Goal: Information Seeking & Learning: Check status

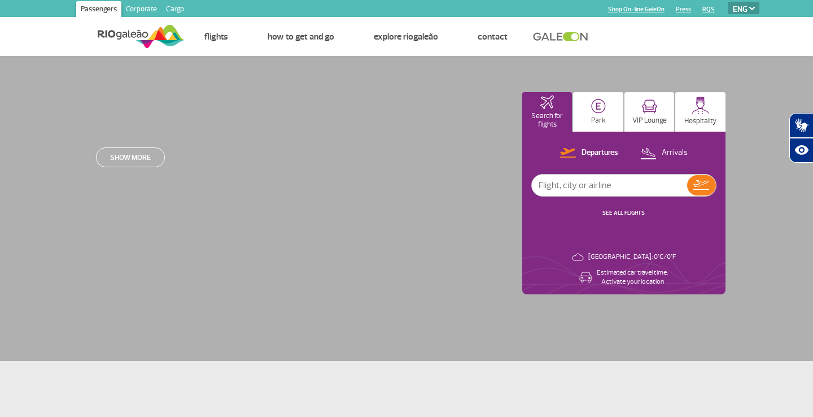
select select "en"
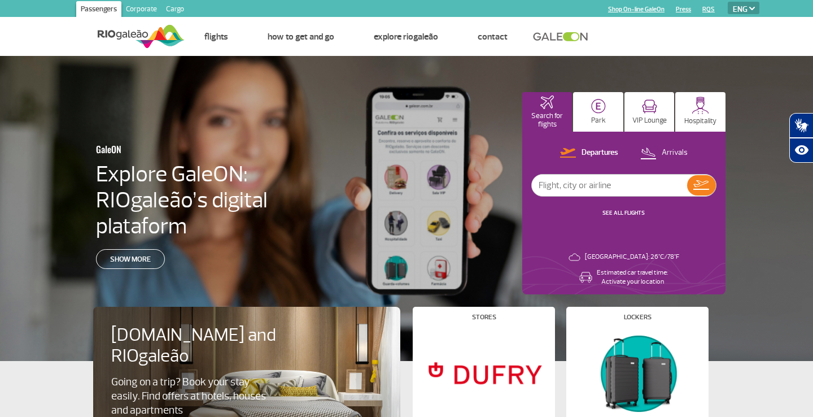
click at [614, 212] on link "SEE ALL FLIGHTS" at bounding box center [624, 212] width 42 height 7
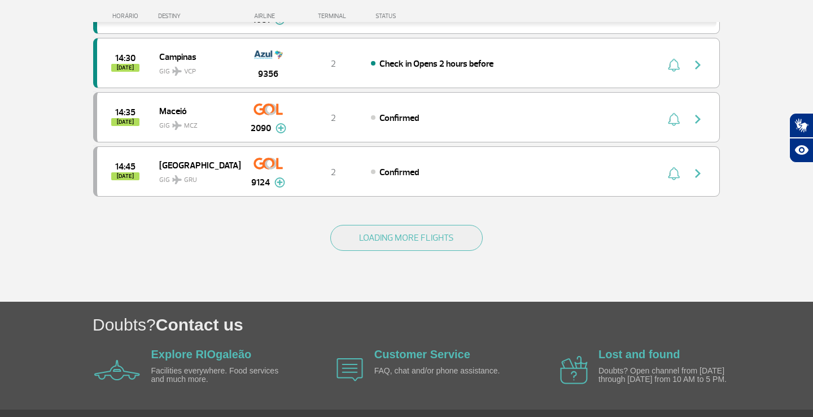
scroll to position [1073, 0]
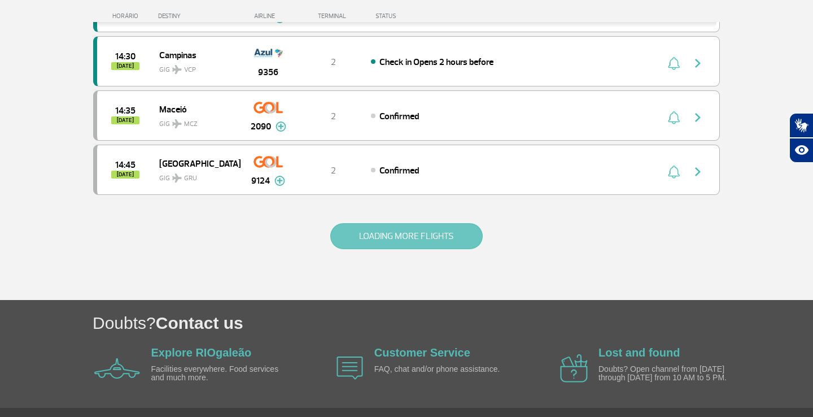
click at [422, 246] on button "LOADING MORE FLIGHTS" at bounding box center [406, 236] width 152 height 26
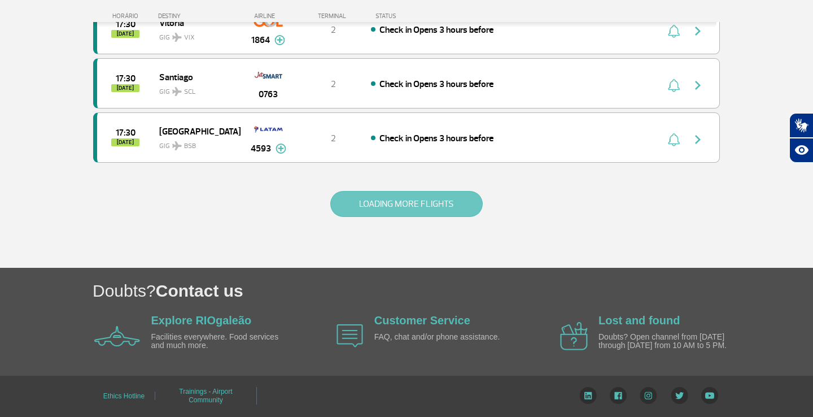
scroll to position [2182, 0]
click at [412, 212] on button "LOADING MORE FLIGHTS" at bounding box center [406, 204] width 152 height 26
click at [398, 208] on button "LOADING MORE FLIGHTS" at bounding box center [406, 204] width 152 height 26
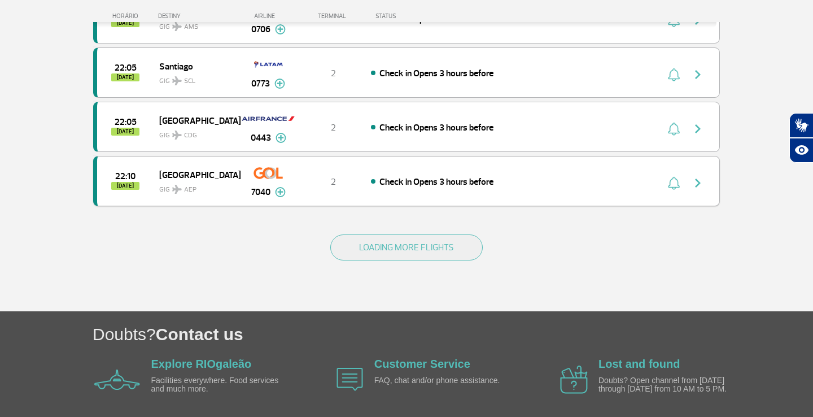
scroll to position [4284, 0]
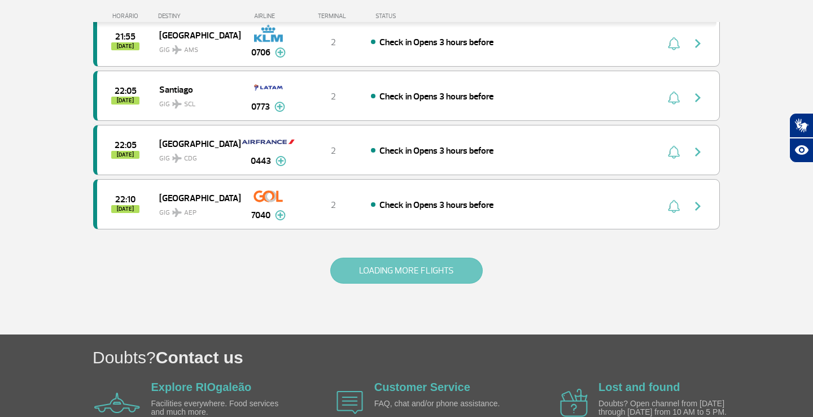
click at [371, 274] on button "LOADING MORE FLIGHTS" at bounding box center [406, 271] width 152 height 26
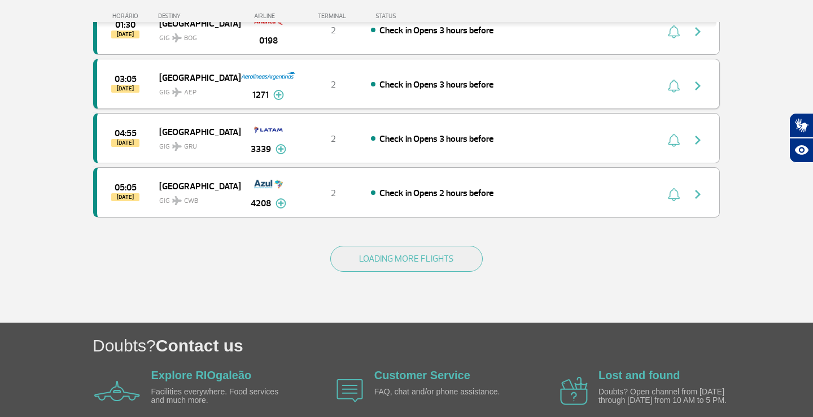
scroll to position [5427, 0]
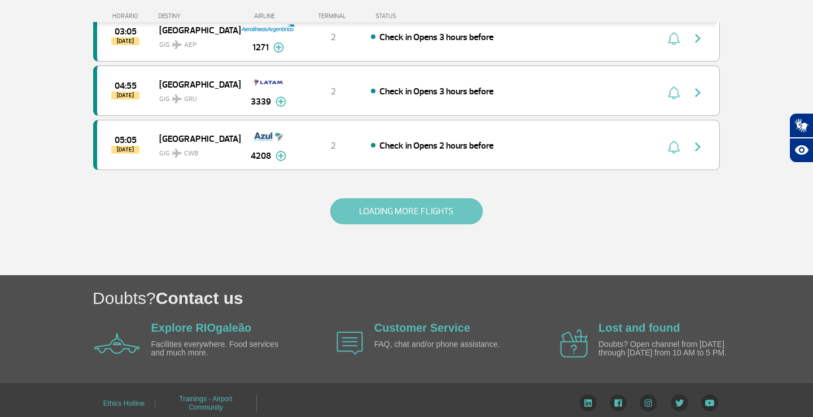
click at [426, 216] on button "LOADING MORE FLIGHTS" at bounding box center [406, 211] width 152 height 26
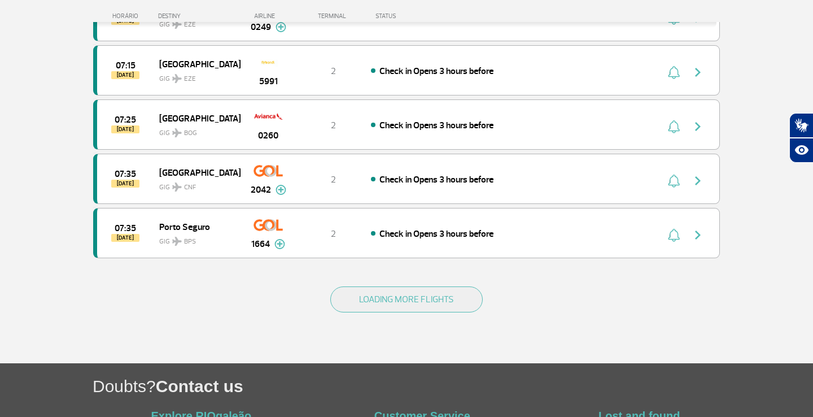
scroll to position [6446, 0]
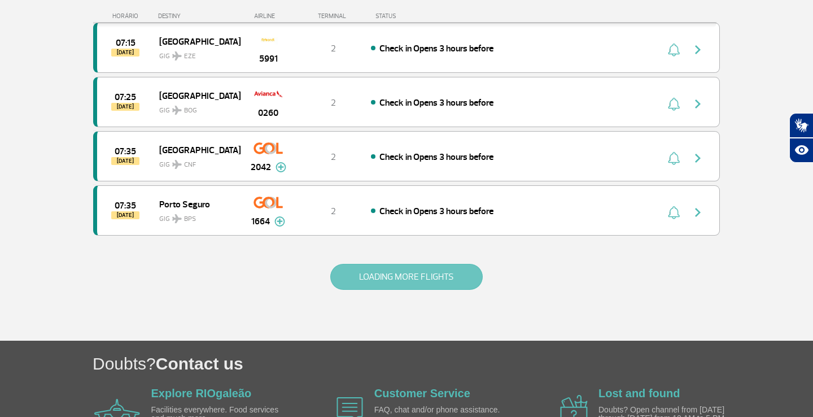
click at [380, 273] on button "LOADING MORE FLIGHTS" at bounding box center [406, 277] width 152 height 26
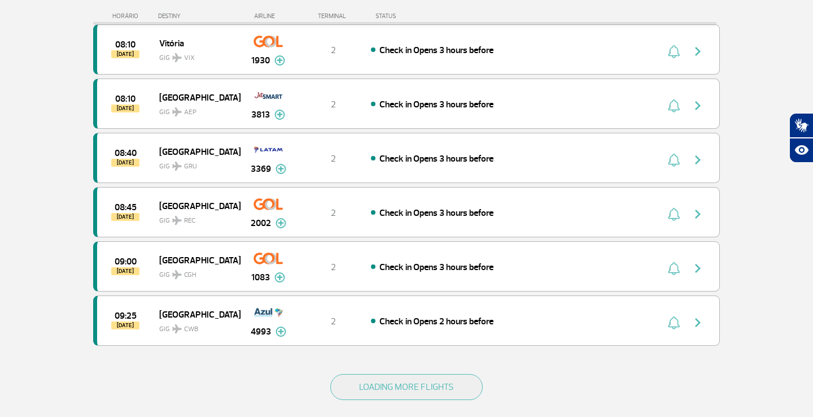
scroll to position [7431, 0]
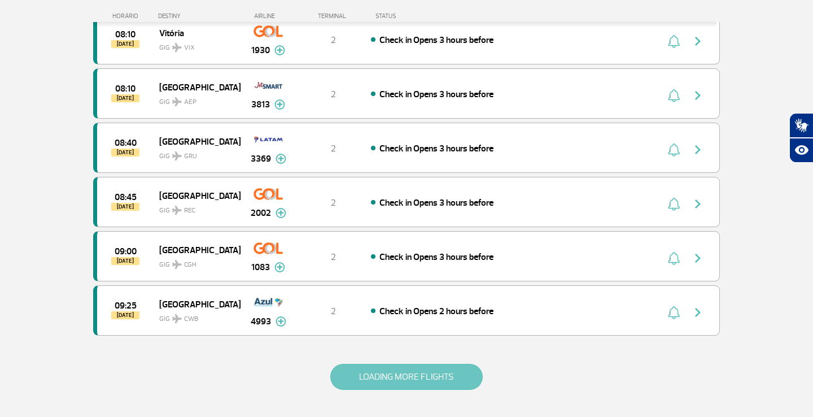
click at [382, 380] on button "LOADING MORE FLIGHTS" at bounding box center [406, 377] width 152 height 26
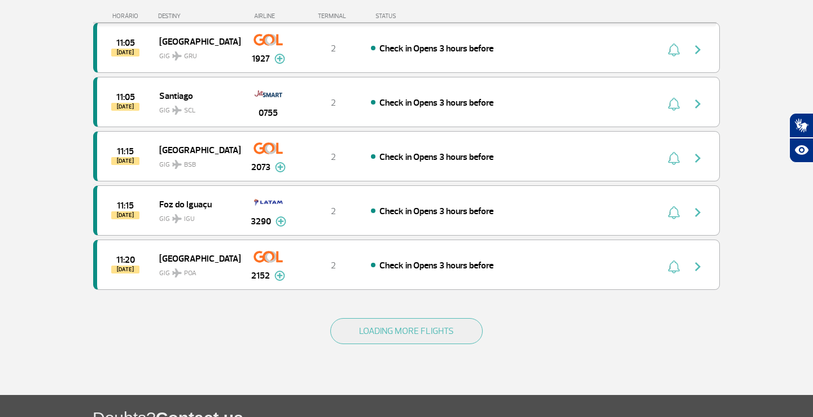
scroll to position [8562, 0]
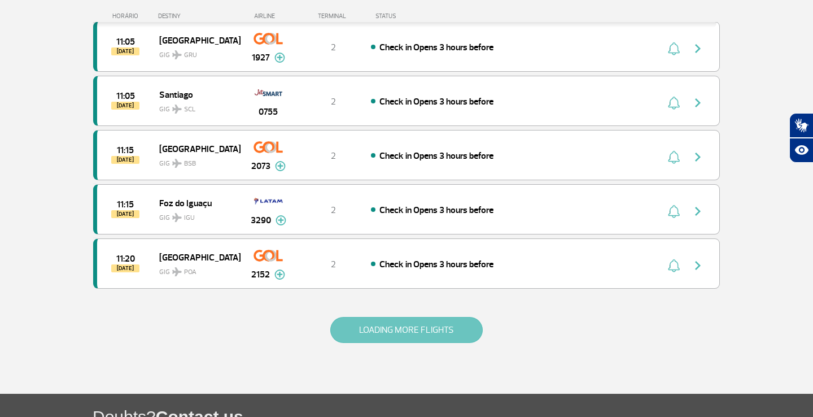
click at [417, 330] on button "LOADING MORE FLIGHTS" at bounding box center [406, 330] width 152 height 26
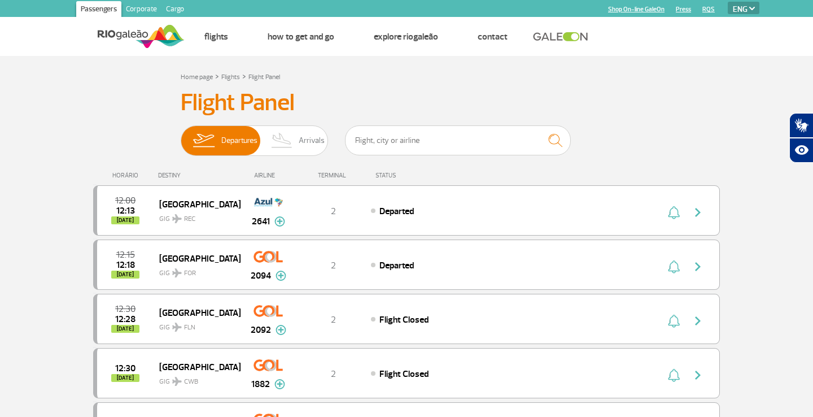
scroll to position [0, 0]
